Goal: Find specific page/section: Find specific page/section

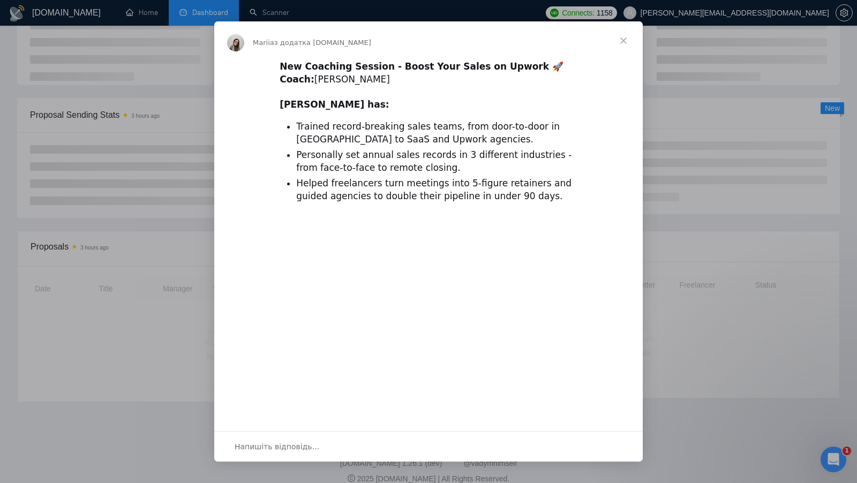
click at [626, 44] on span "Закрити" at bounding box center [623, 40] width 39 height 39
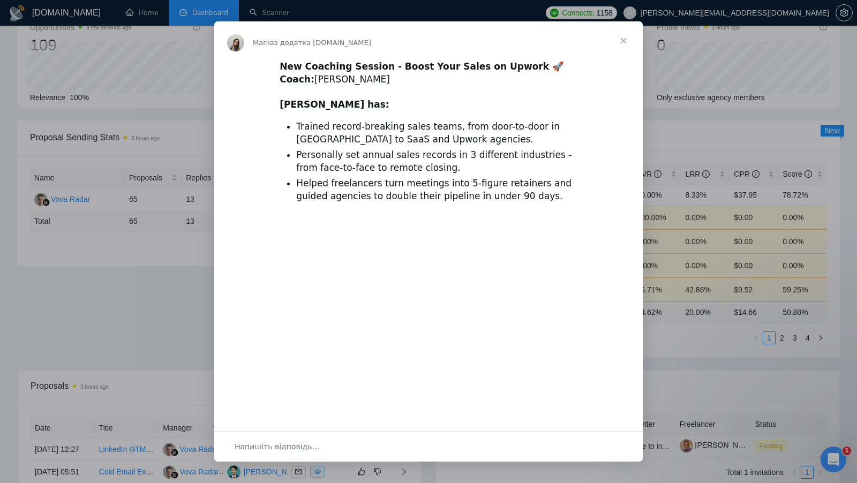
click at [625, 38] on span "Закрити" at bounding box center [623, 40] width 39 height 39
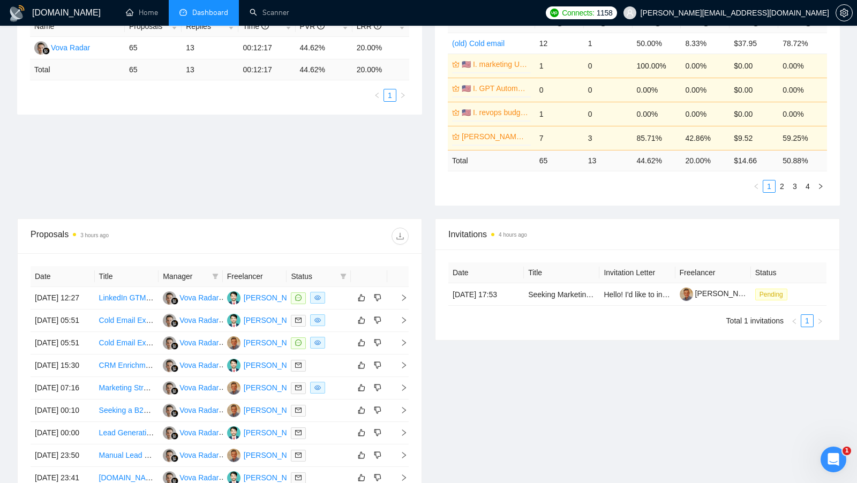
scroll to position [226, 0]
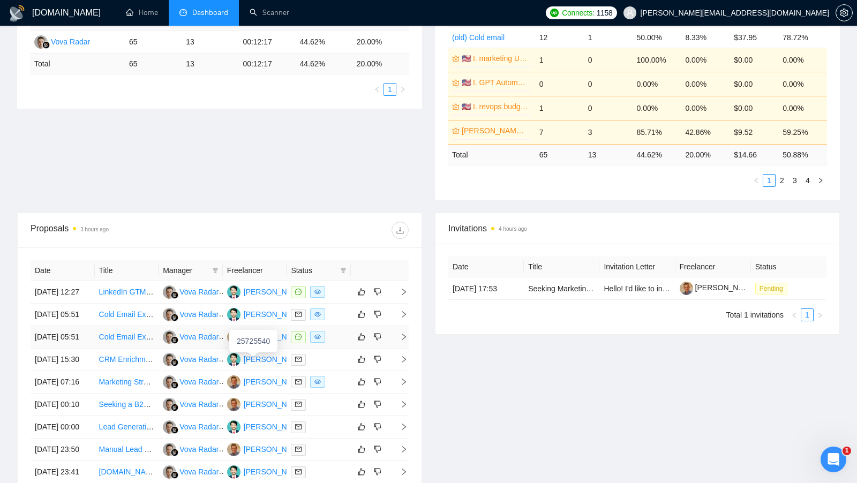
click at [257, 343] on div "[PERSON_NAME]" at bounding box center [275, 337] width 62 height 12
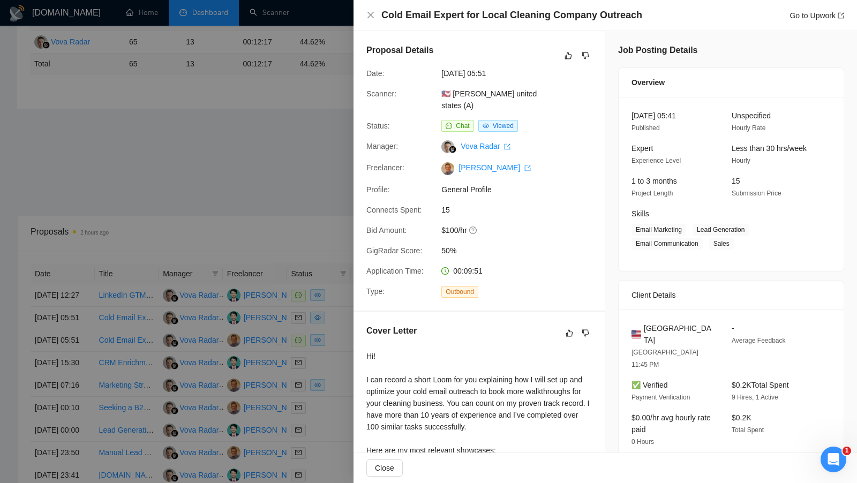
click at [294, 190] on div at bounding box center [428, 241] width 857 height 483
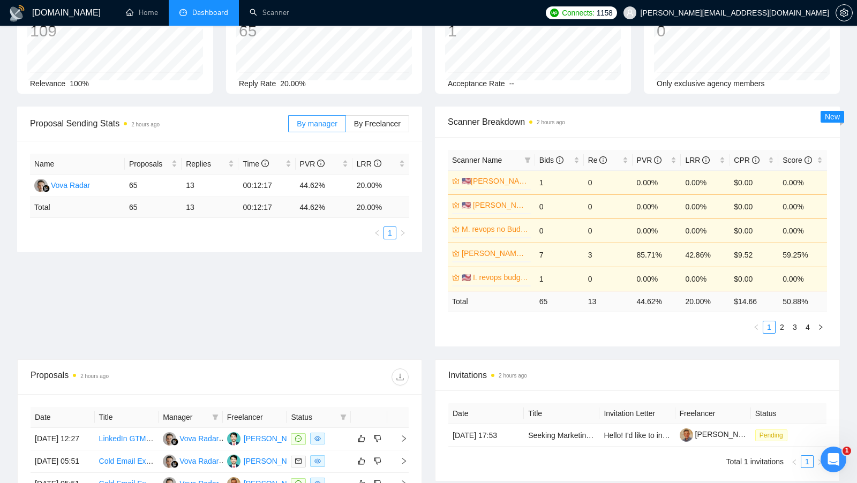
scroll to position [0, 0]
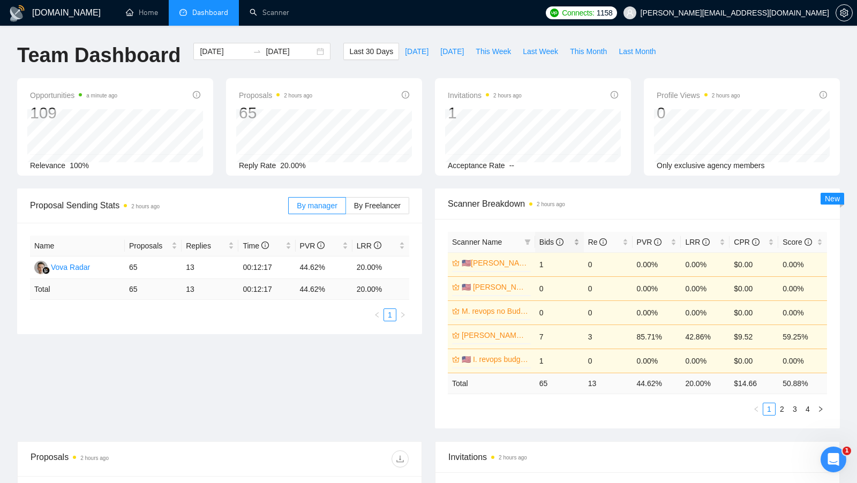
click at [578, 240] on div "Bids" at bounding box center [560, 242] width 40 height 12
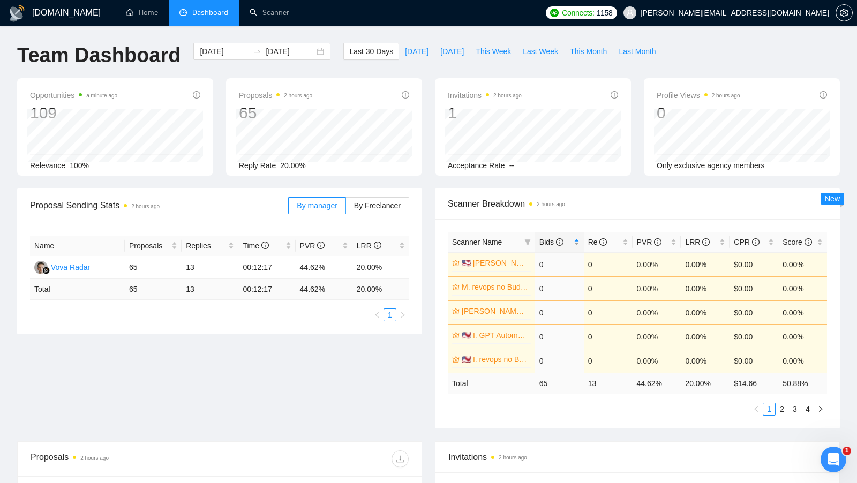
click at [578, 239] on div "Bids" at bounding box center [560, 242] width 40 height 12
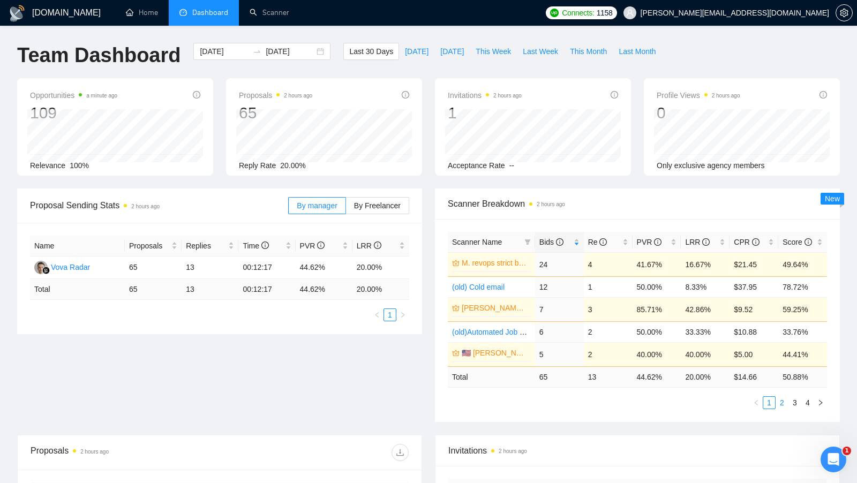
click at [788, 400] on link "2" at bounding box center [782, 403] width 12 height 12
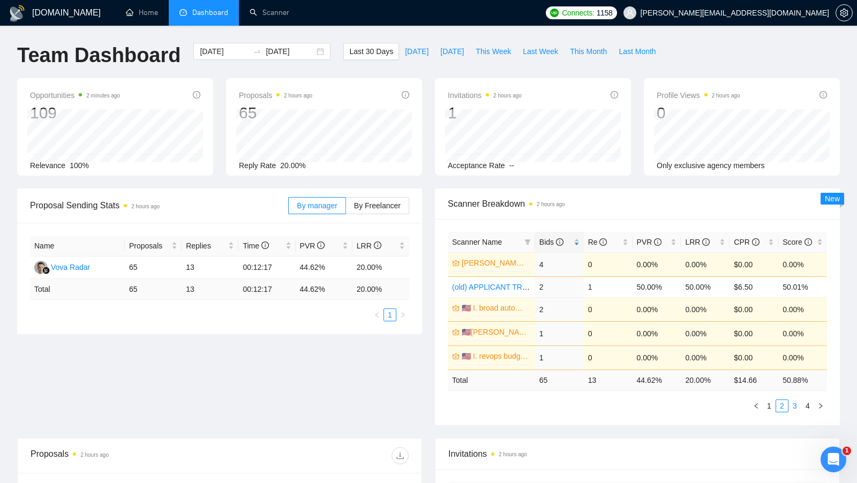
click at [793, 409] on li "3" at bounding box center [795, 406] width 13 height 13
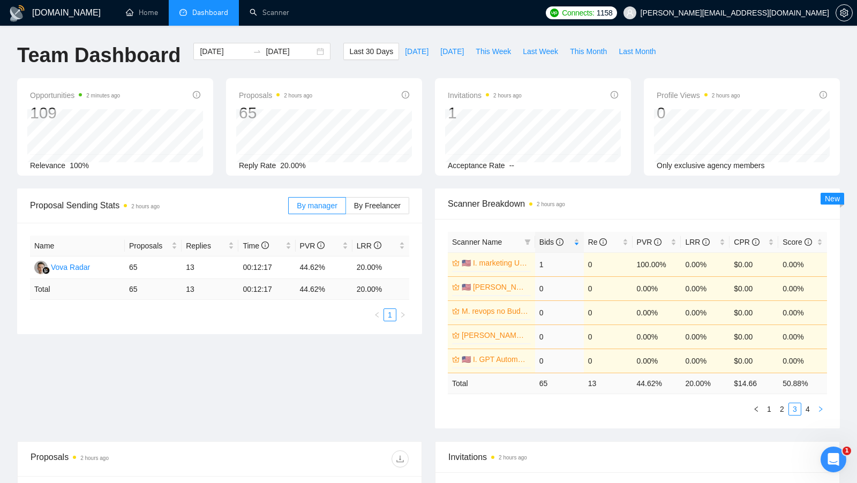
click at [815, 410] on button "button" at bounding box center [820, 409] width 13 height 13
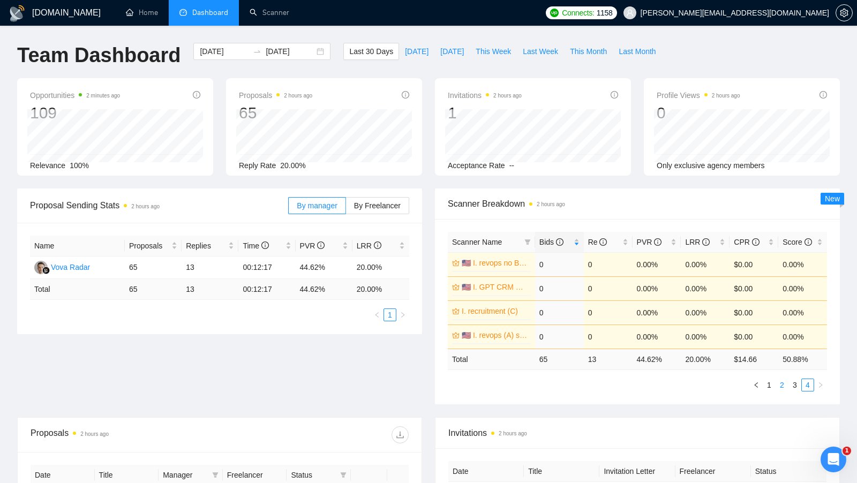
click at [777, 380] on link "2" at bounding box center [782, 385] width 12 height 12
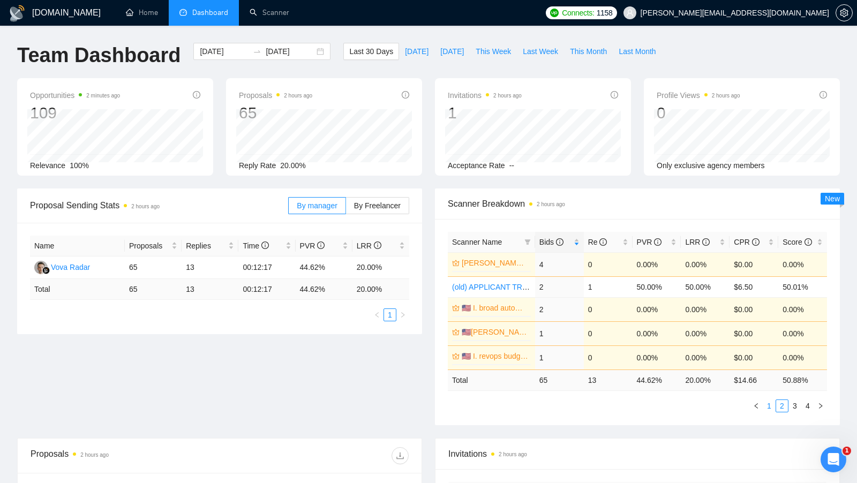
click at [764, 406] on link "1" at bounding box center [769, 406] width 12 height 12
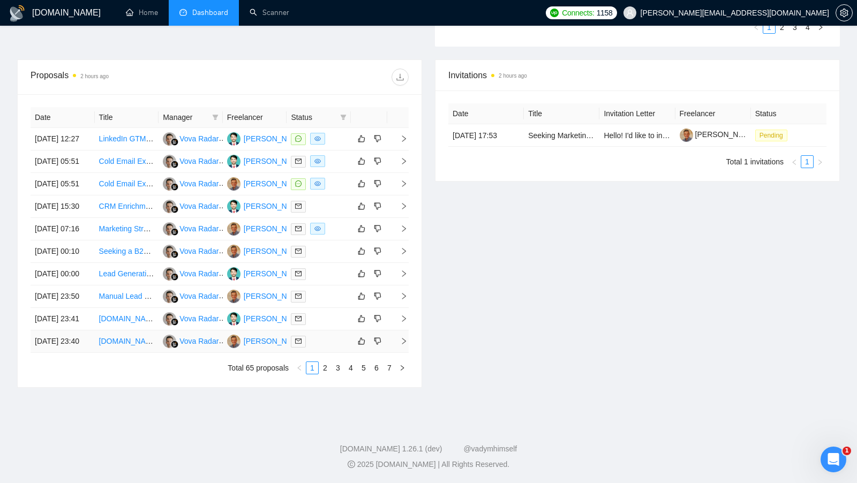
scroll to position [441, 0]
click at [320, 374] on link "2" at bounding box center [325, 368] width 12 height 12
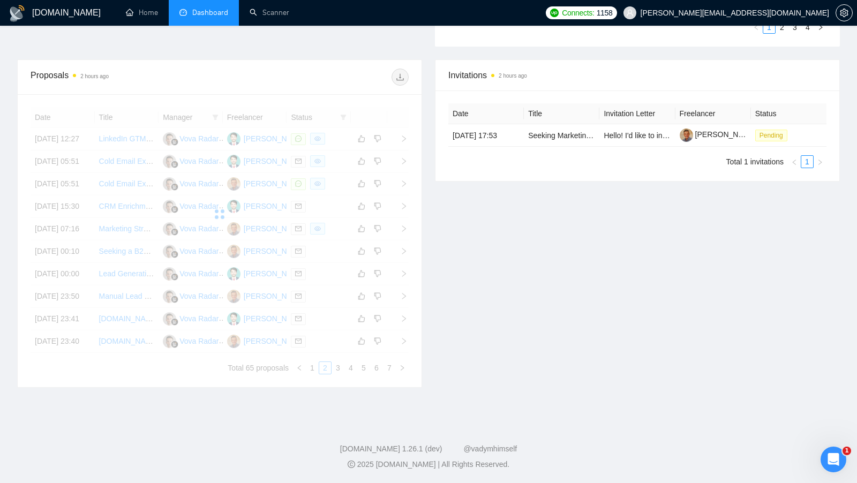
scroll to position [418, 0]
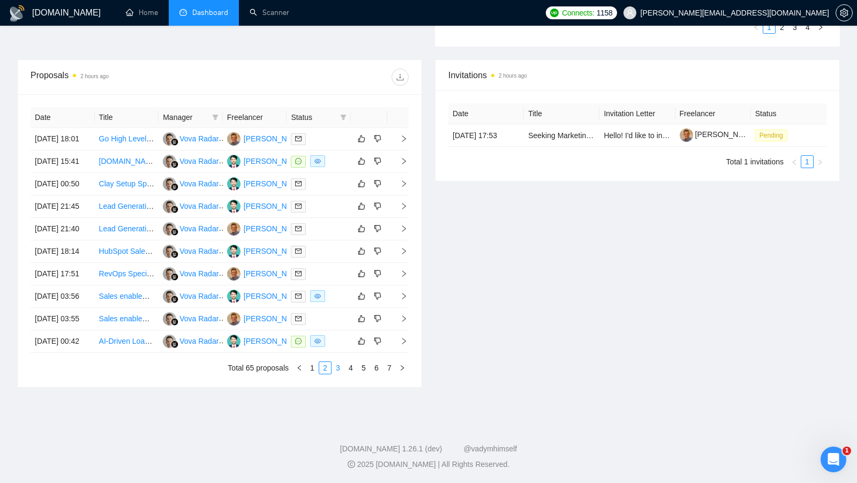
click at [341, 374] on link "3" at bounding box center [338, 368] width 12 height 12
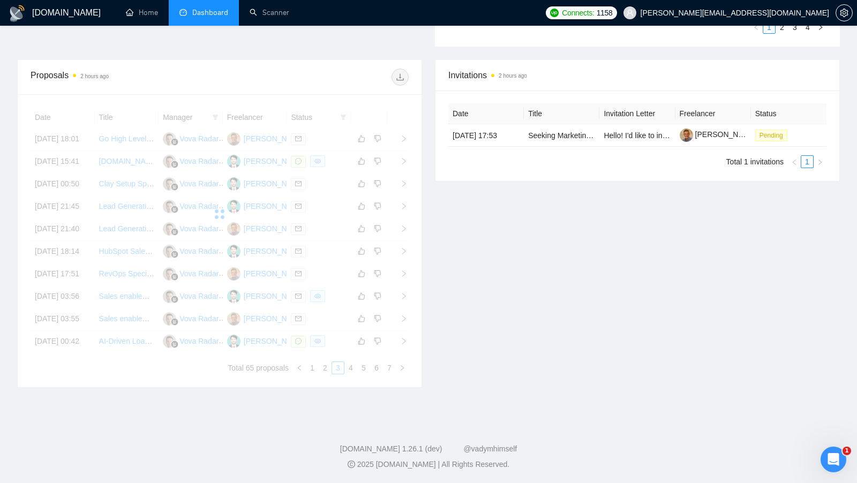
scroll to position [402, 0]
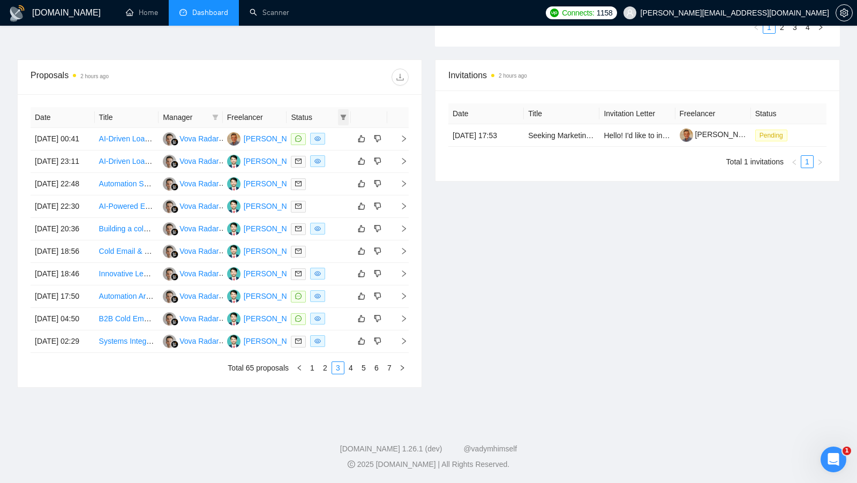
click at [347, 109] on span at bounding box center [343, 117] width 11 height 16
click at [334, 129] on span "Chat" at bounding box center [315, 135] width 51 height 12
click at [488, 208] on div "Invitations 2 hours ago Date Title Invitation Letter Freelancer Status [DATE] 1…" at bounding box center [638, 223] width 418 height 328
click at [344, 109] on span at bounding box center [343, 117] width 11 height 16
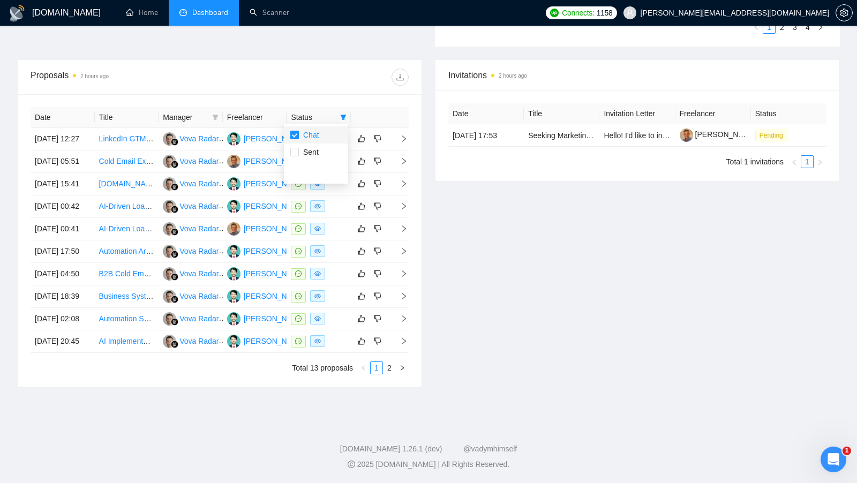
click at [297, 131] on input "checkbox" at bounding box center [294, 135] width 9 height 9
checkbox input "false"
click at [431, 206] on div "Invitations 2 hours ago Date Title Invitation Letter Freelancer Status [DATE] 1…" at bounding box center [638, 223] width 418 height 328
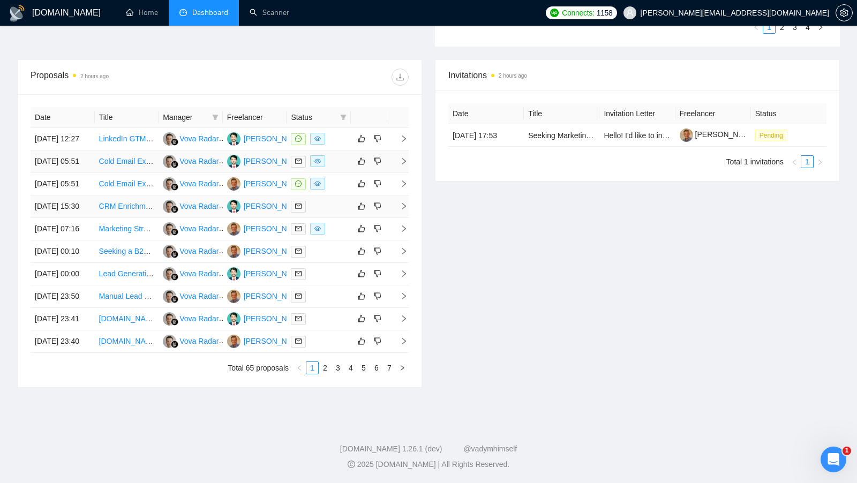
scroll to position [408, 0]
click at [331, 235] on div at bounding box center [319, 229] width 56 height 12
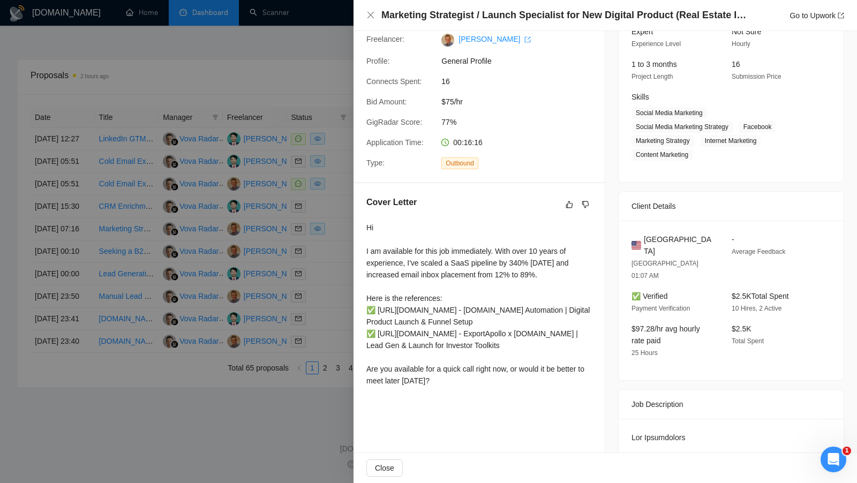
scroll to position [131, 0]
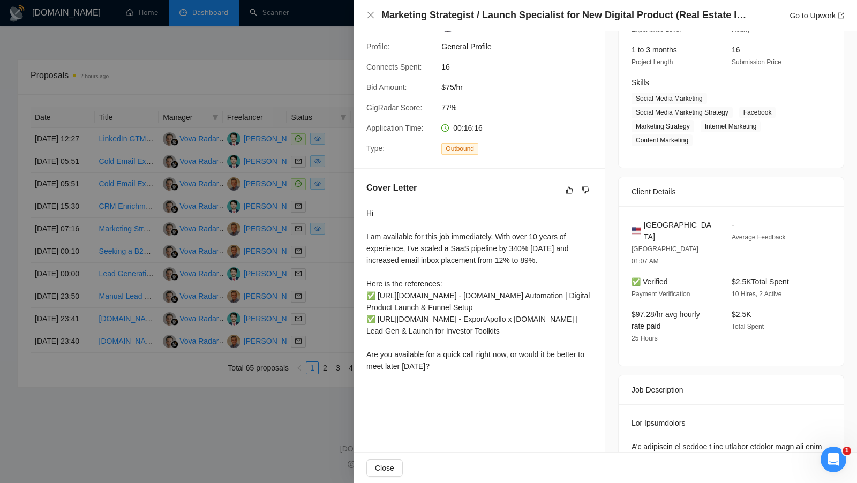
click at [301, 247] on div at bounding box center [428, 241] width 857 height 483
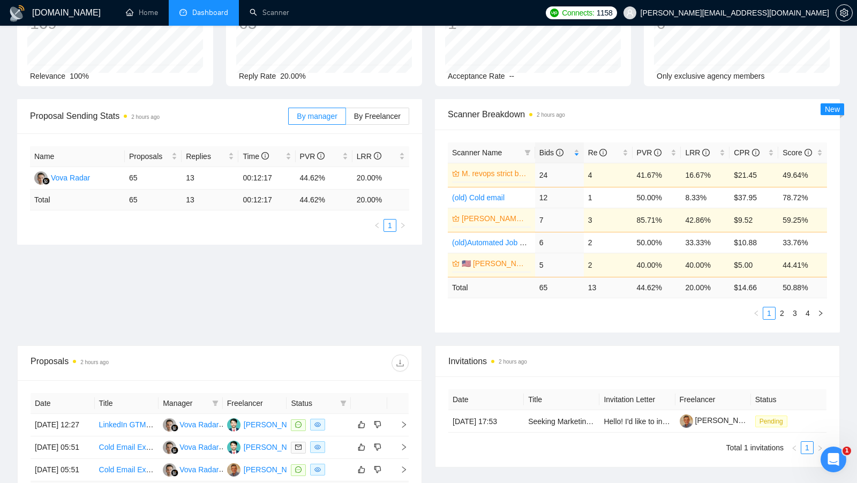
scroll to position [0, 0]
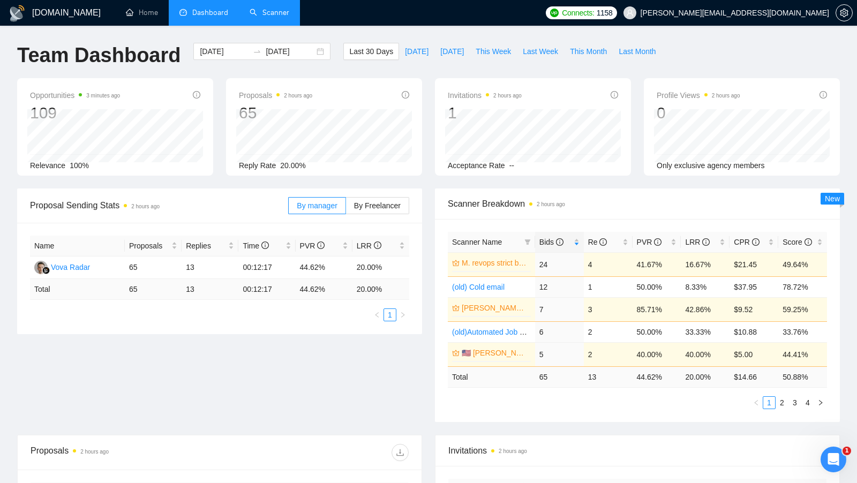
click at [278, 8] on link "Scanner" at bounding box center [270, 12] width 40 height 9
